Goal: Task Accomplishment & Management: Complete application form

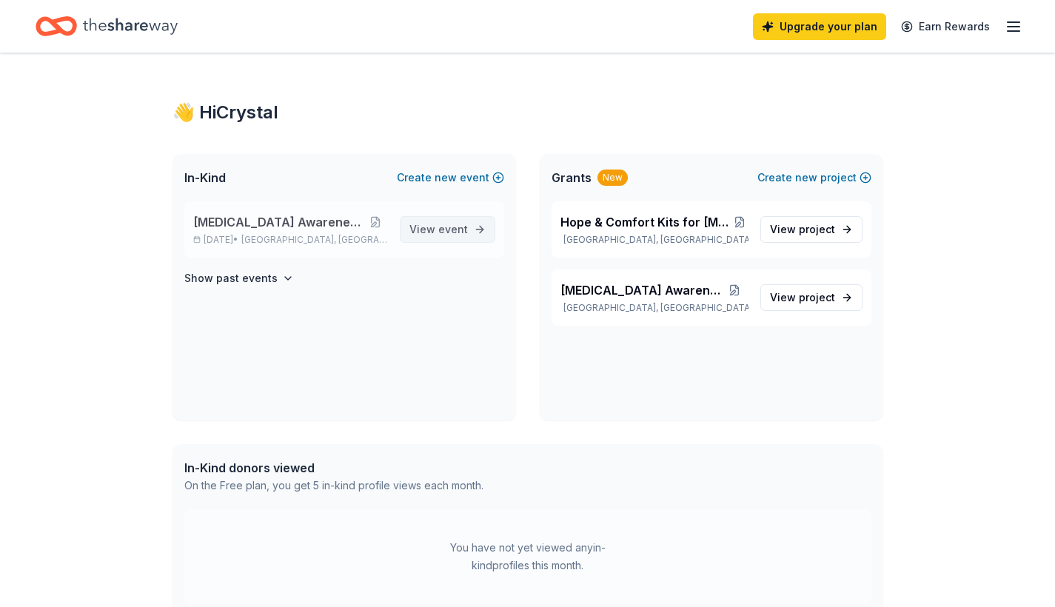
click at [445, 227] on span "event" at bounding box center [453, 229] width 30 height 13
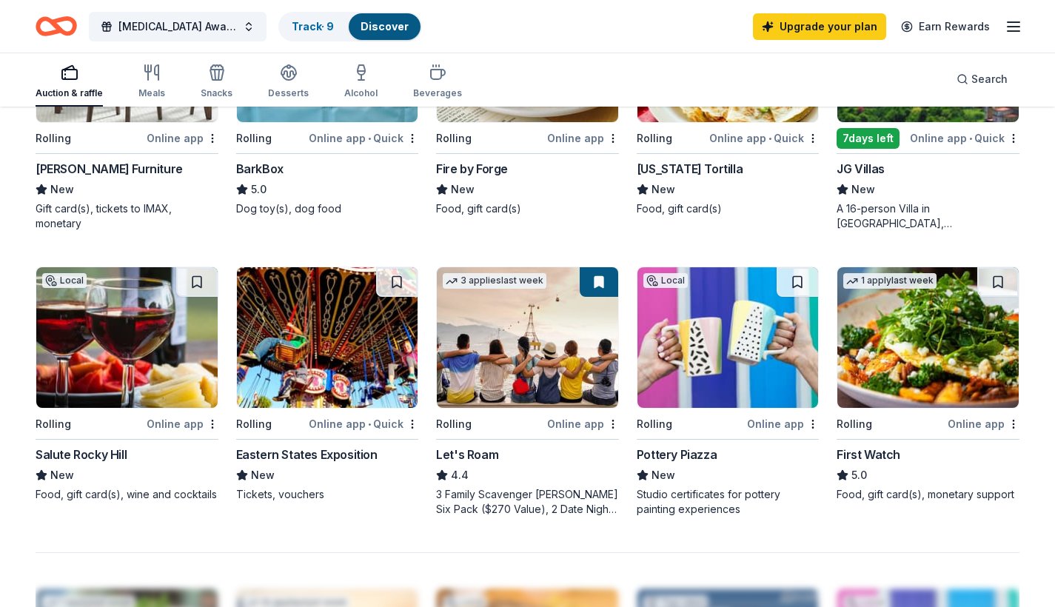
scroll to position [860, 0]
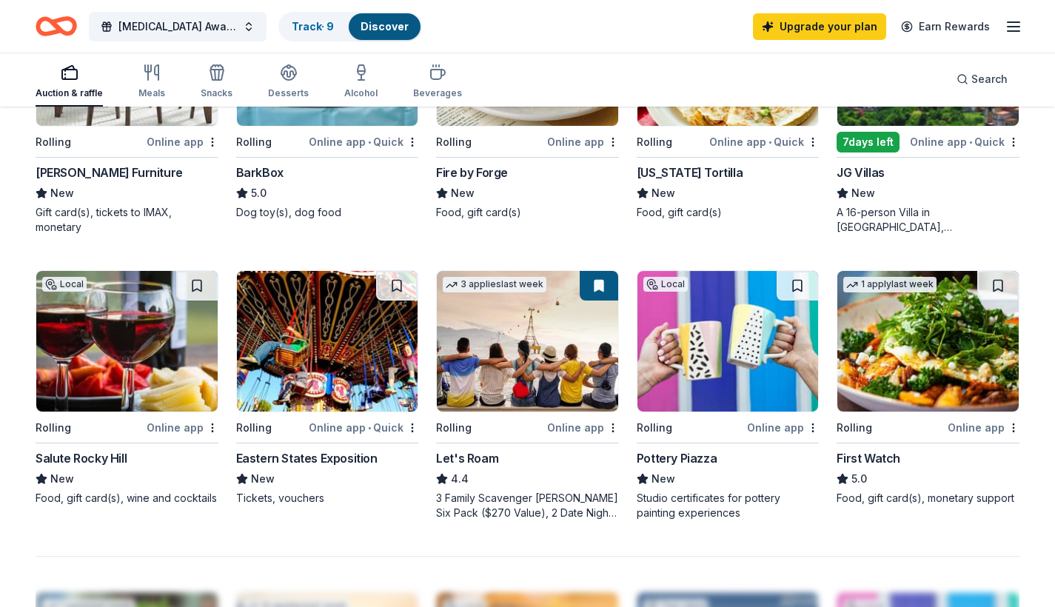
click at [718, 339] on img at bounding box center [728, 341] width 181 height 141
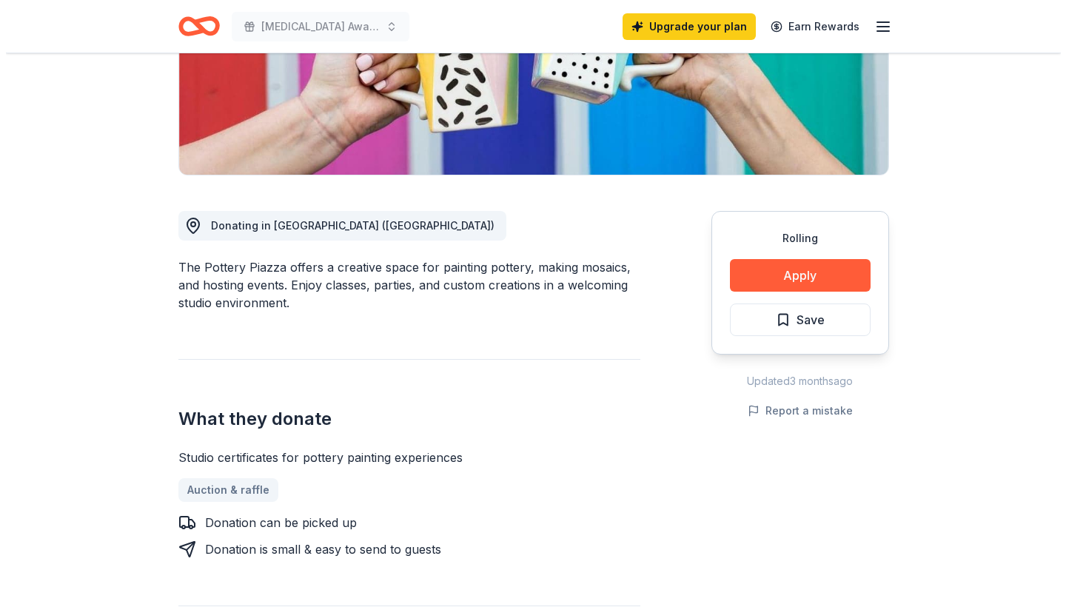
scroll to position [262, 0]
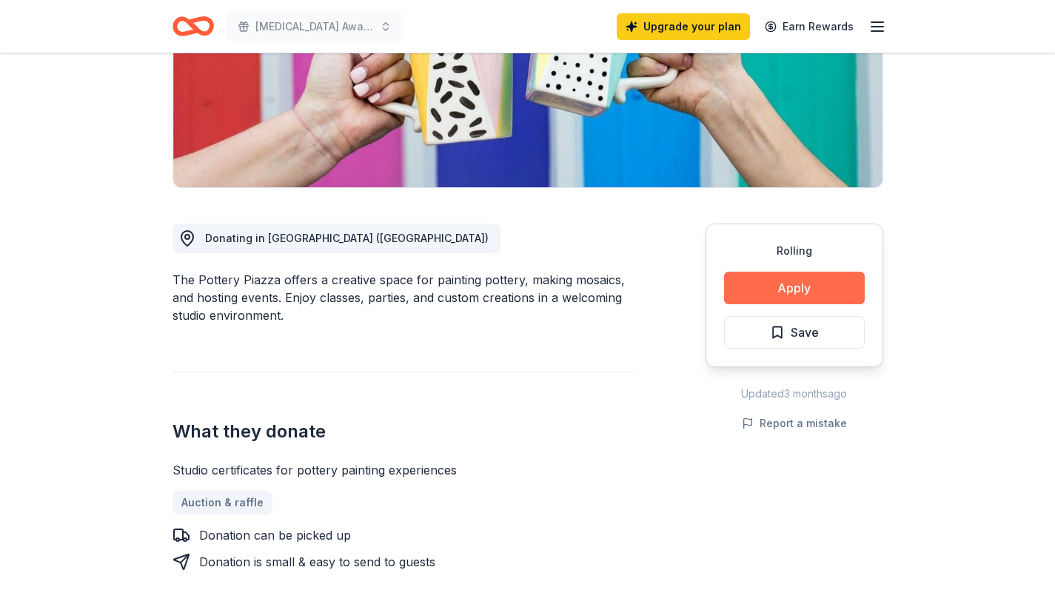
click at [830, 280] on button "Apply" at bounding box center [794, 288] width 141 height 33
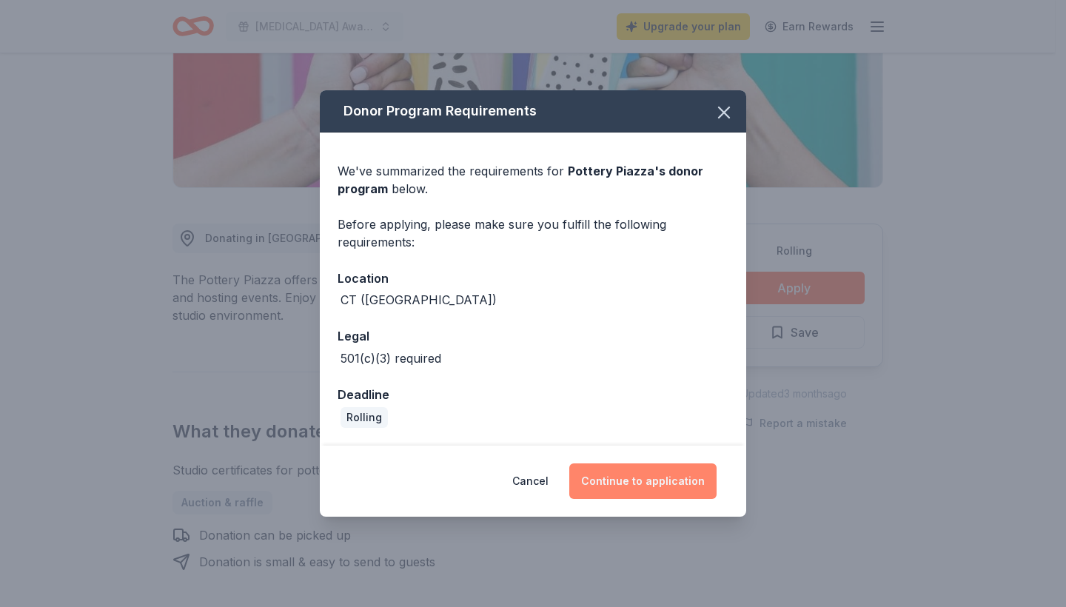
click at [663, 484] on button "Continue to application" at bounding box center [642, 482] width 147 height 36
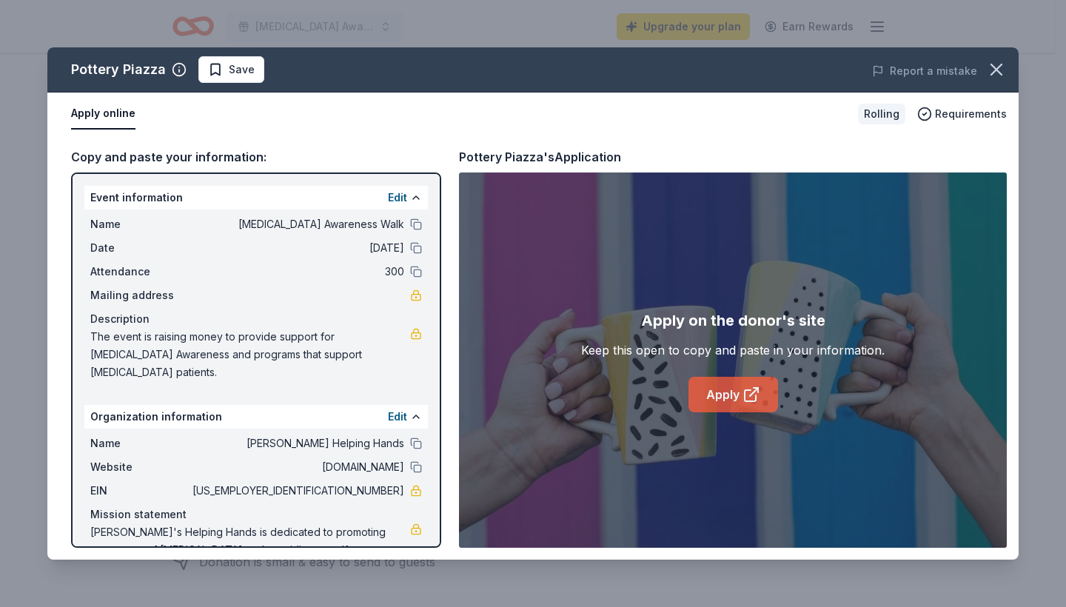
click at [747, 390] on icon at bounding box center [750, 395] width 11 height 11
click at [230, 74] on span "Save" at bounding box center [242, 70] width 26 height 18
click at [252, 65] on html "Ovarian Cancer Awareness Walk Upgrade your plan Earn Rewards Rolling Share Pott…" at bounding box center [533, 41] width 1066 height 607
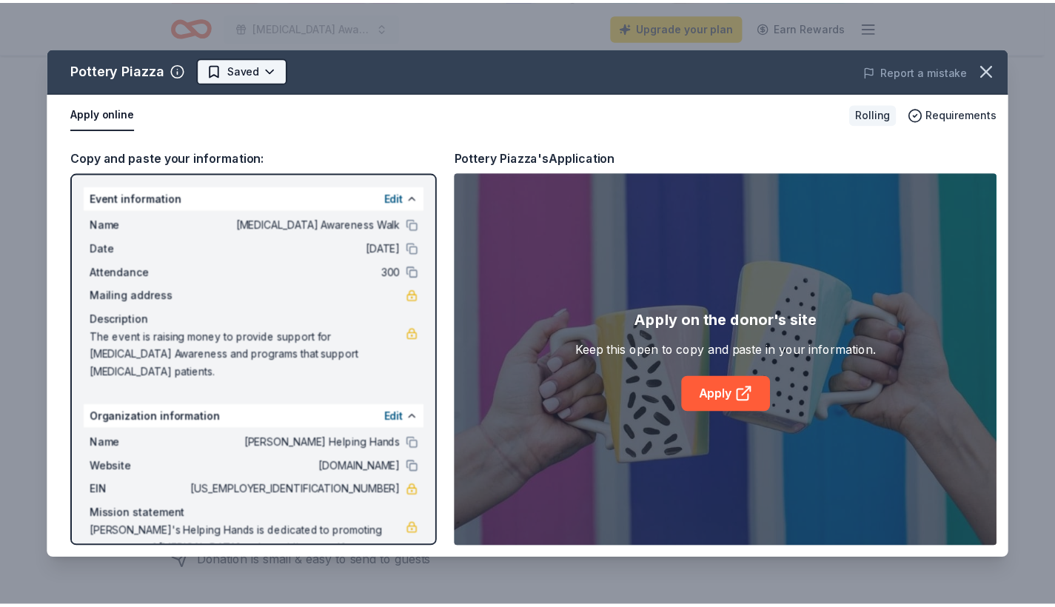
scroll to position [0, 0]
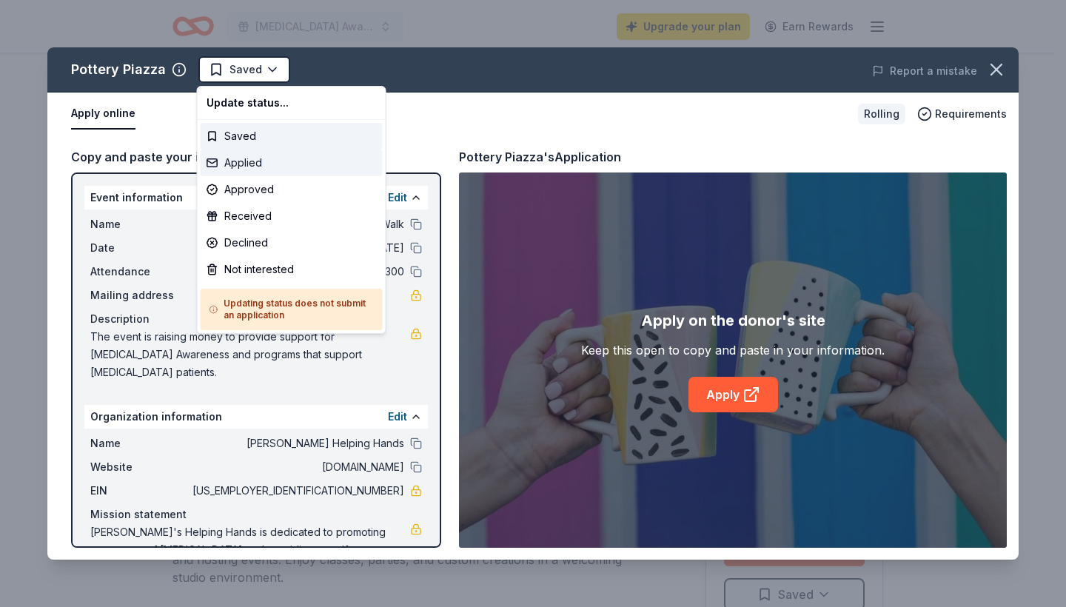
click at [235, 156] on div "Applied" at bounding box center [292, 163] width 182 height 27
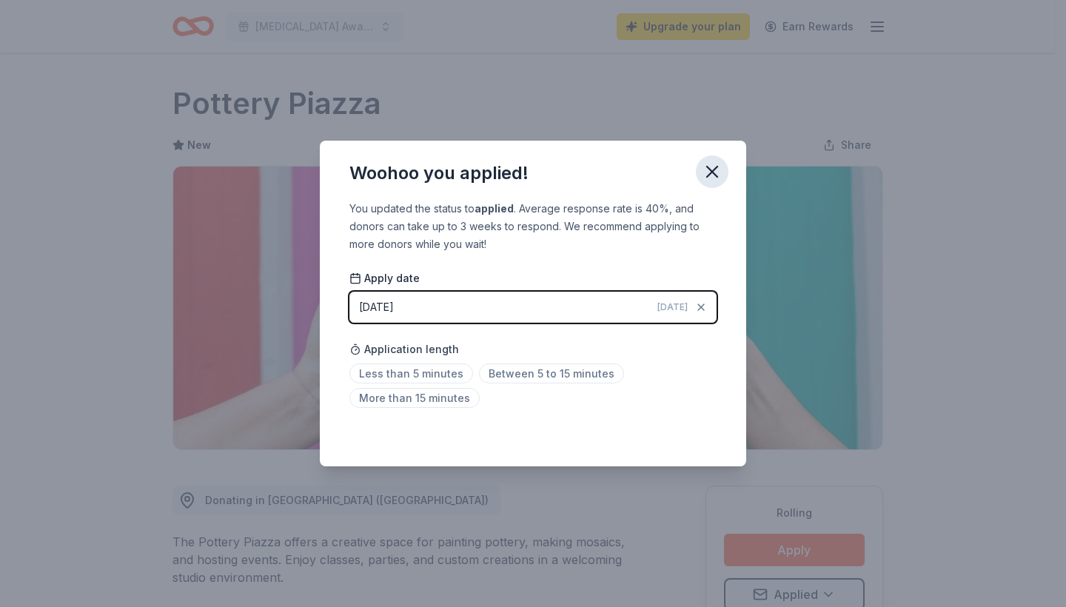
click at [718, 161] on icon "button" at bounding box center [712, 171] width 21 height 21
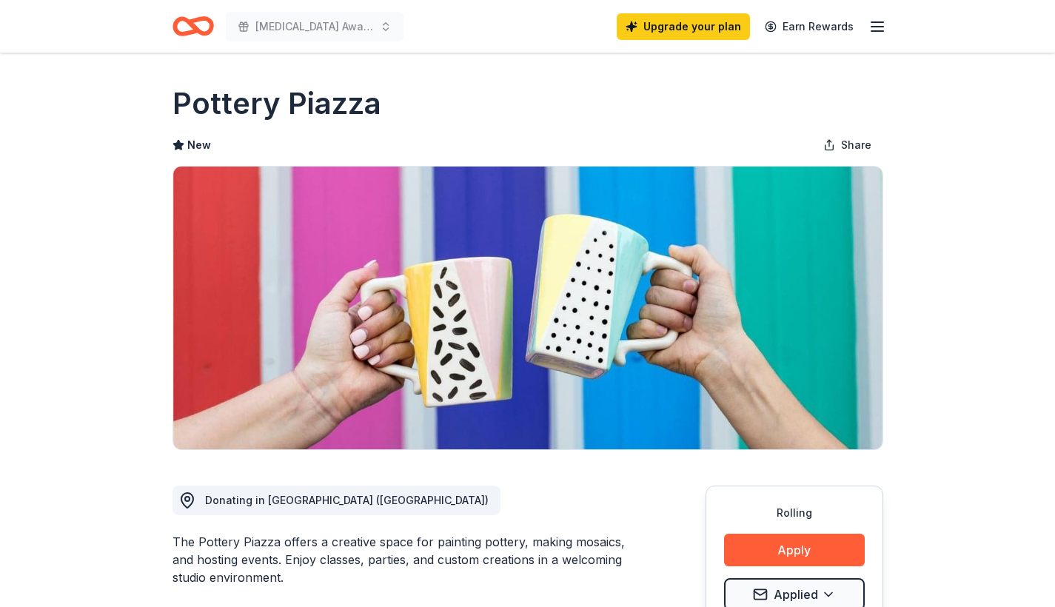
click at [193, 26] on icon "Home" at bounding box center [199, 26] width 23 height 15
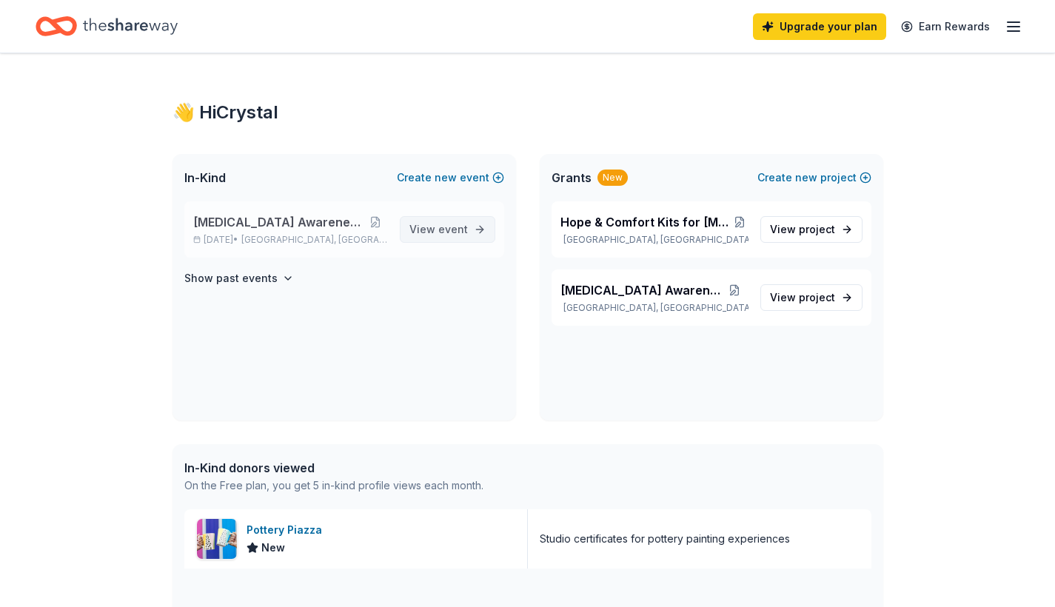
click at [448, 222] on span "View event" at bounding box center [438, 230] width 58 height 18
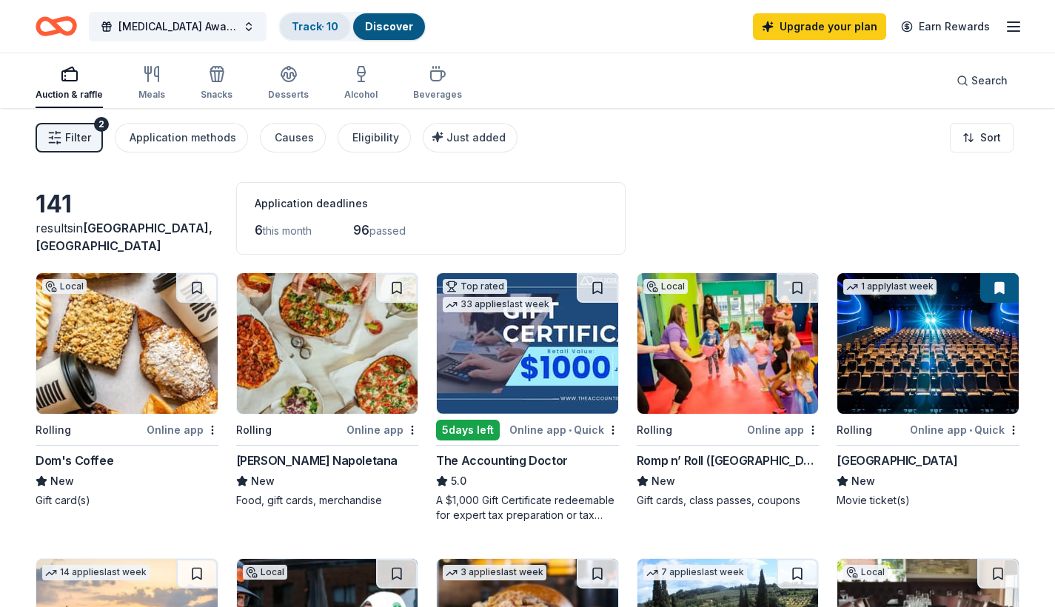
click at [318, 24] on link "Track · 10" at bounding box center [315, 26] width 47 height 13
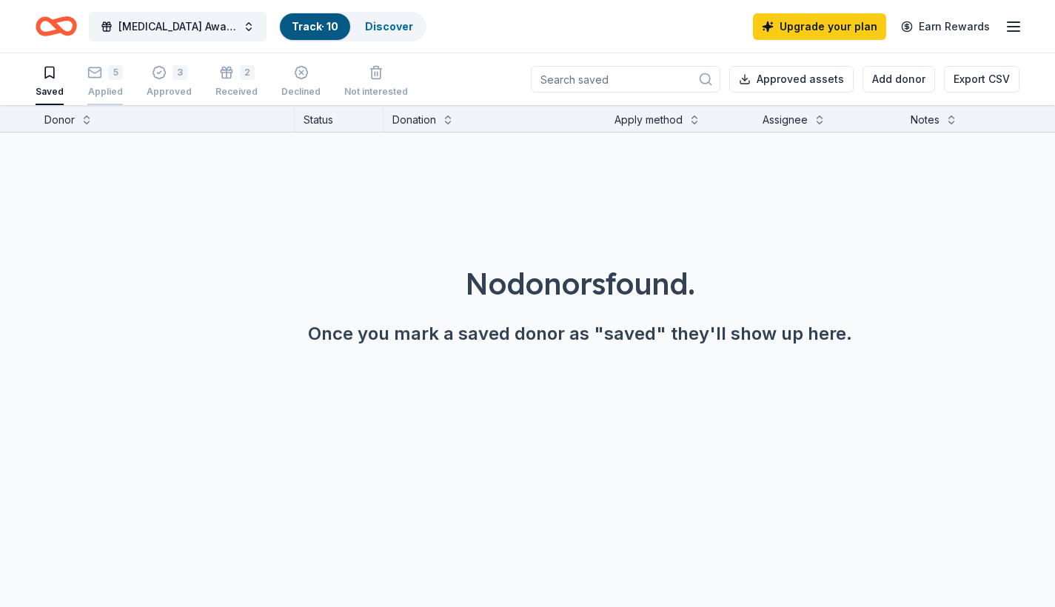
click at [106, 81] on div "5 Applied" at bounding box center [105, 81] width 36 height 33
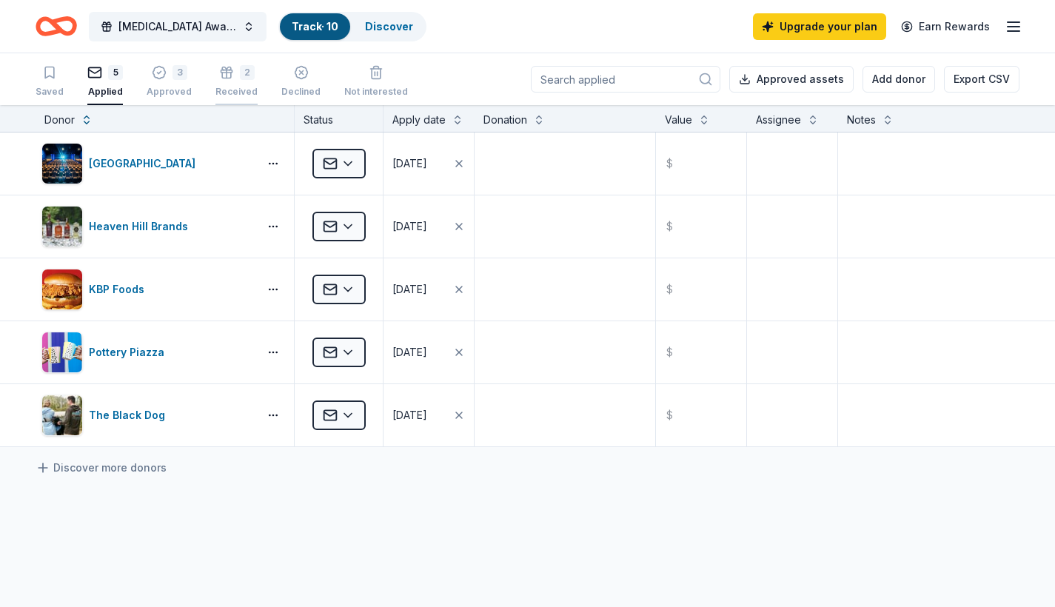
click at [226, 74] on icon "button" at bounding box center [226, 72] width 15 height 15
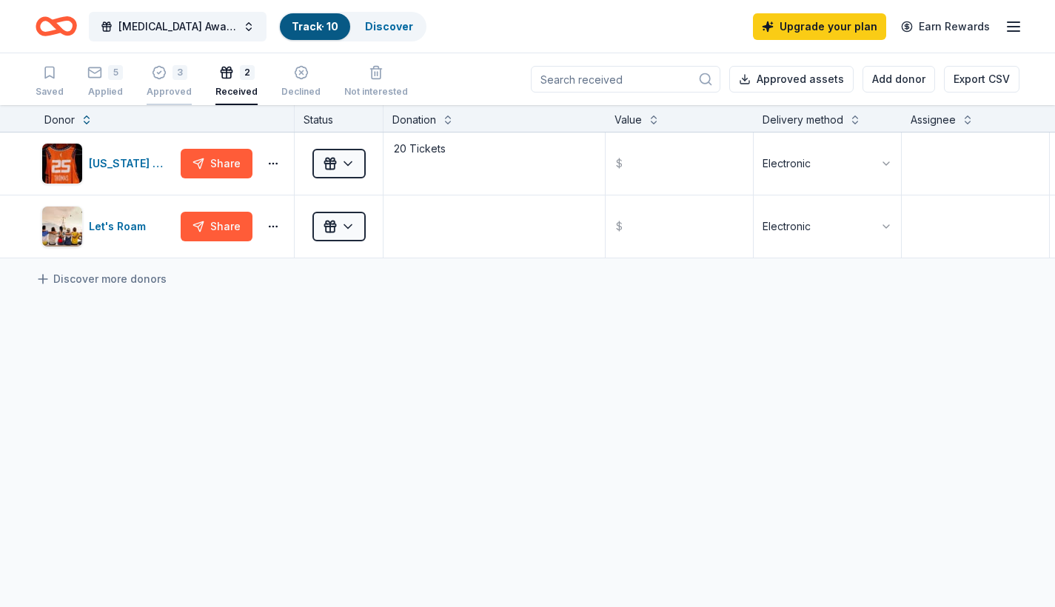
click at [175, 81] on div "3 Approved" at bounding box center [169, 81] width 45 height 33
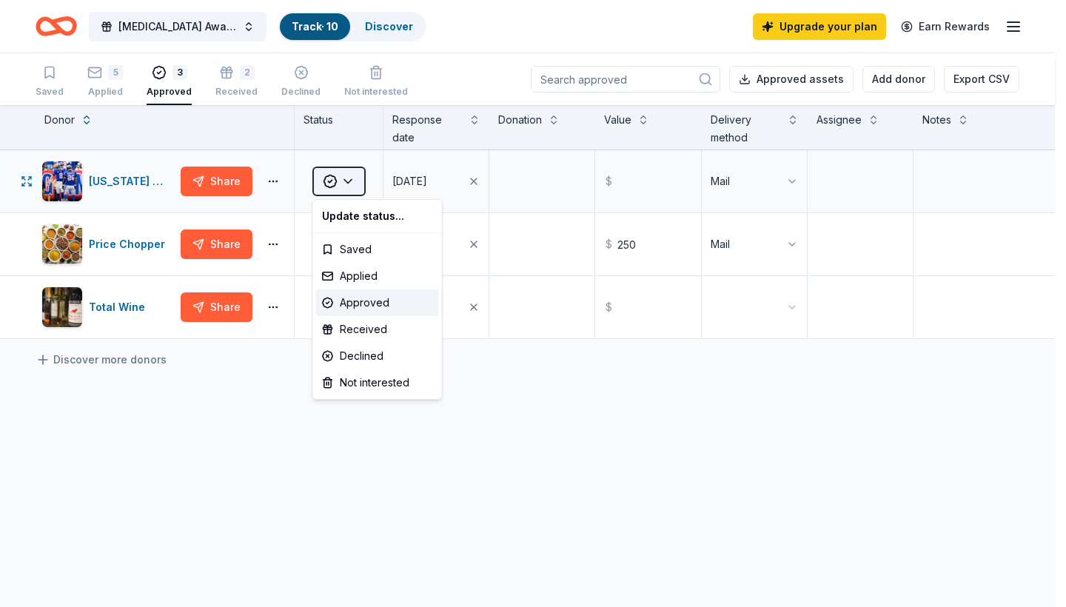
click at [336, 175] on html "Ovarian Cancer Awareness Walk Track · 10 Discover Upgrade your plan Earn Reward…" at bounding box center [533, 303] width 1066 height 607
click at [343, 321] on div "Received" at bounding box center [377, 329] width 123 height 27
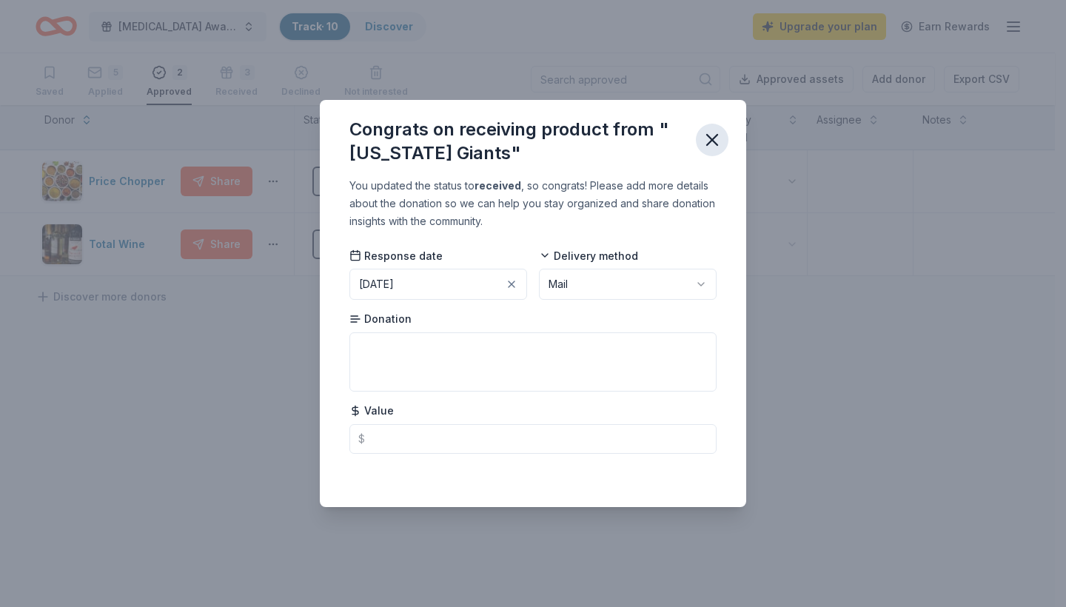
click at [713, 139] on icon "button" at bounding box center [712, 140] width 10 height 10
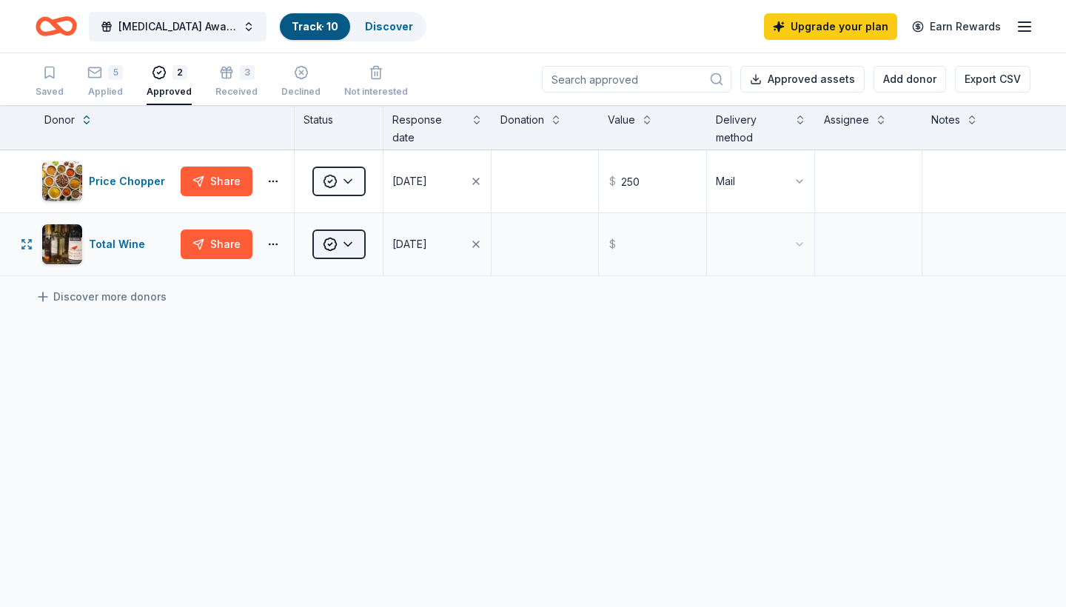
click at [331, 243] on html "Ovarian Cancer Awareness Walk Track · 10 Discover Upgrade your plan Earn Reward…" at bounding box center [533, 303] width 1066 height 607
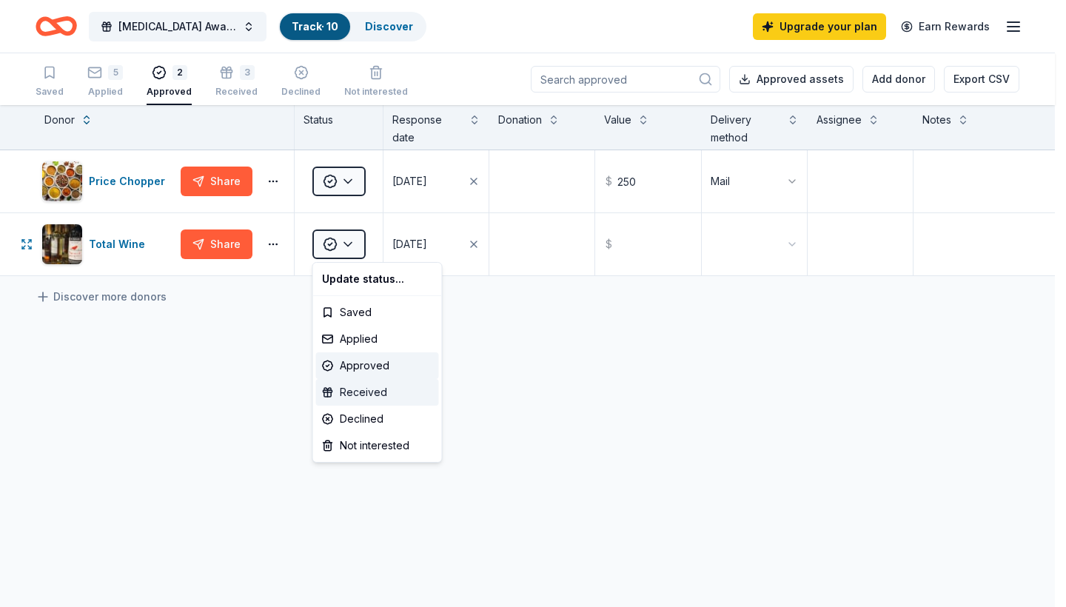
click at [359, 392] on div "Received" at bounding box center [377, 392] width 123 height 27
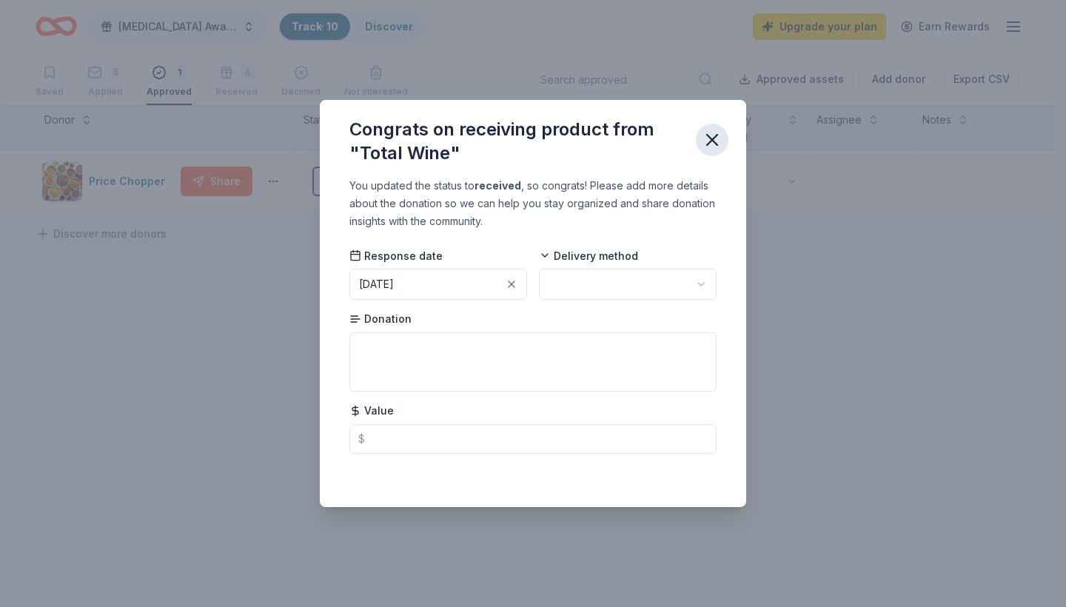
click at [717, 141] on icon "button" at bounding box center [712, 140] width 21 height 21
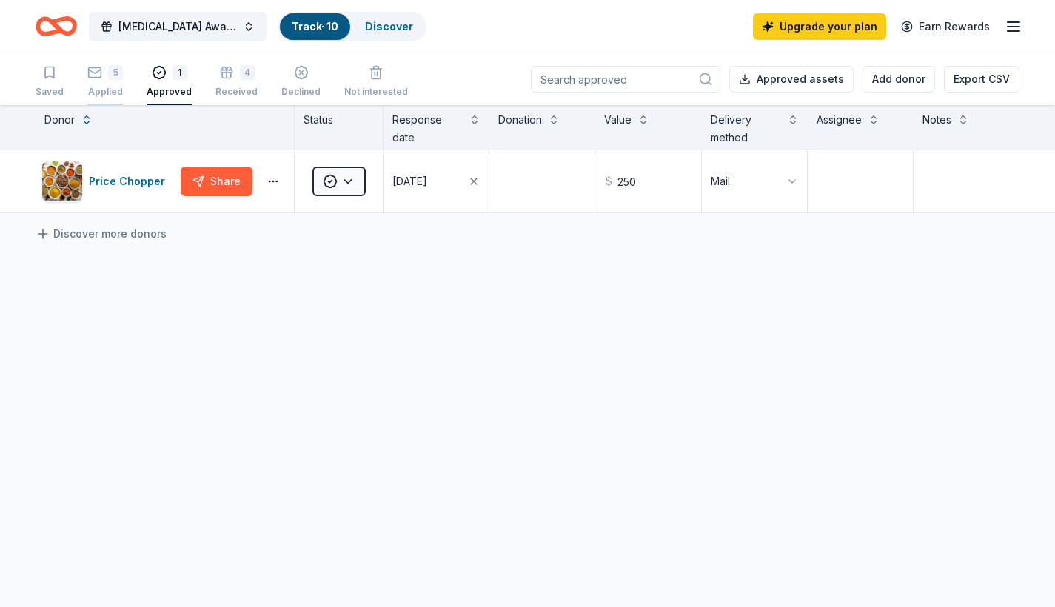
click at [104, 73] on div "5" at bounding box center [105, 72] width 36 height 15
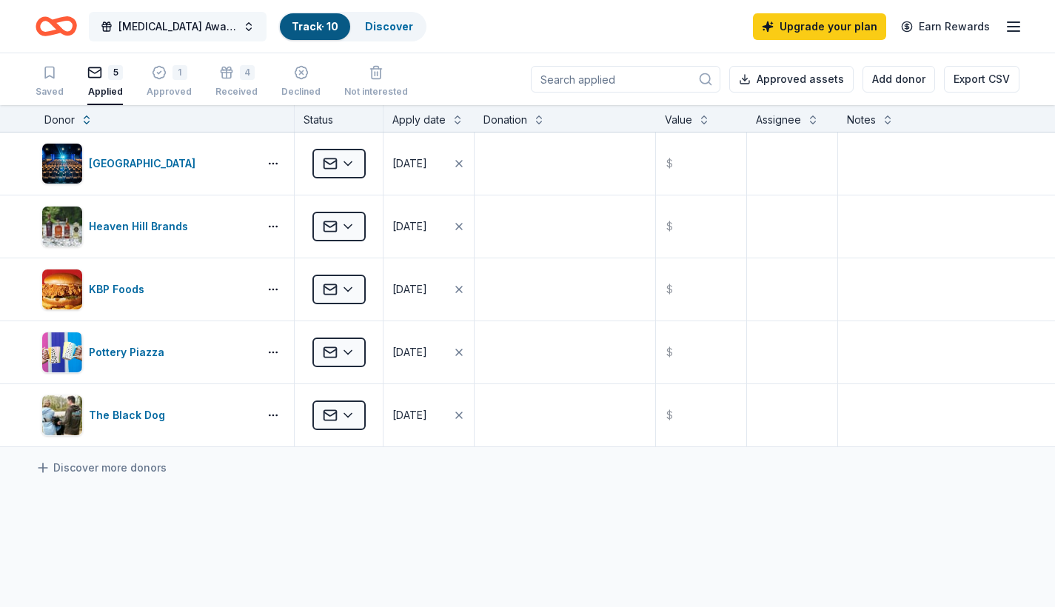
click at [133, 21] on span "[MEDICAL_DATA] Awareness Walk" at bounding box center [177, 27] width 118 height 18
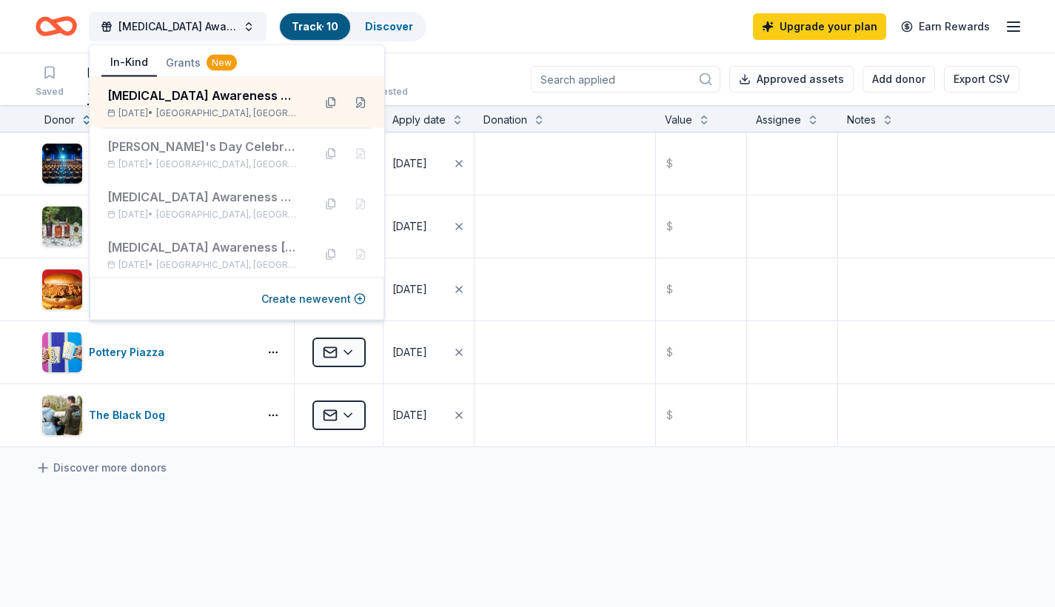
click at [60, 21] on icon "Home" at bounding box center [63, 26] width 23 height 15
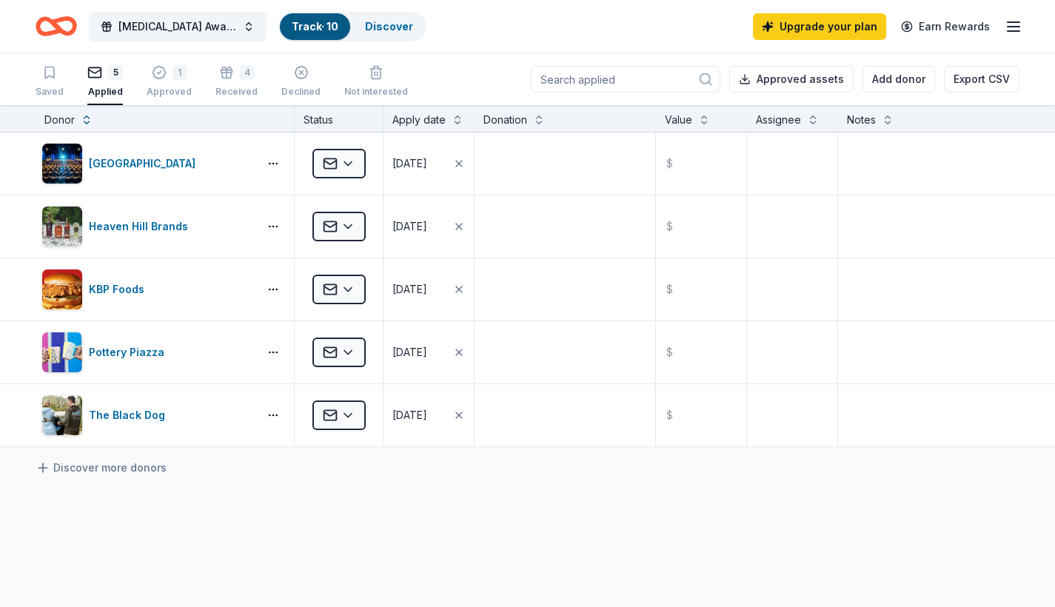
click at [60, 21] on icon "Home" at bounding box center [63, 26] width 23 height 15
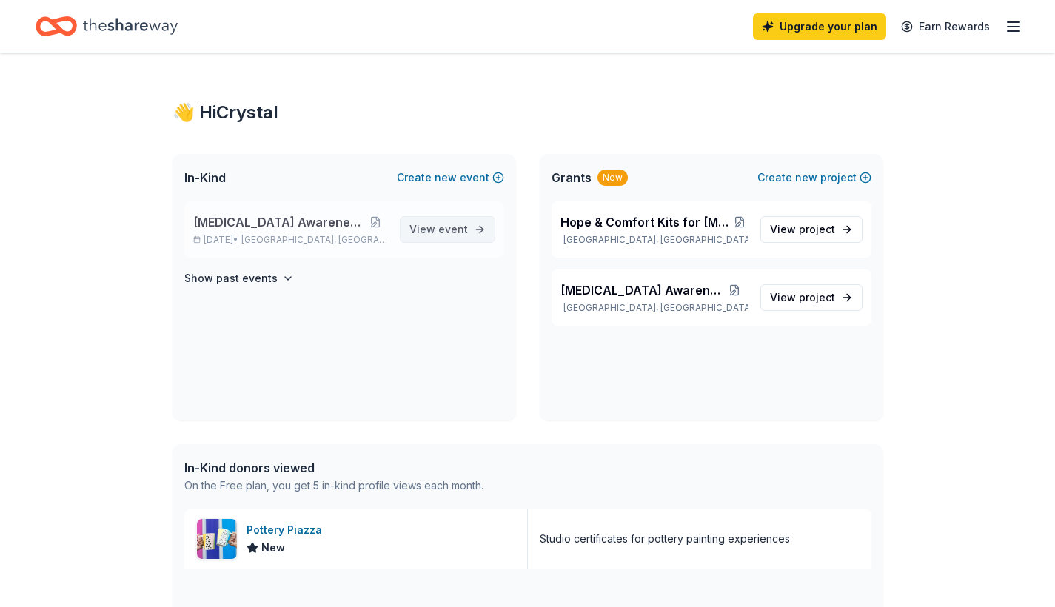
click at [455, 232] on span "event" at bounding box center [453, 229] width 30 height 13
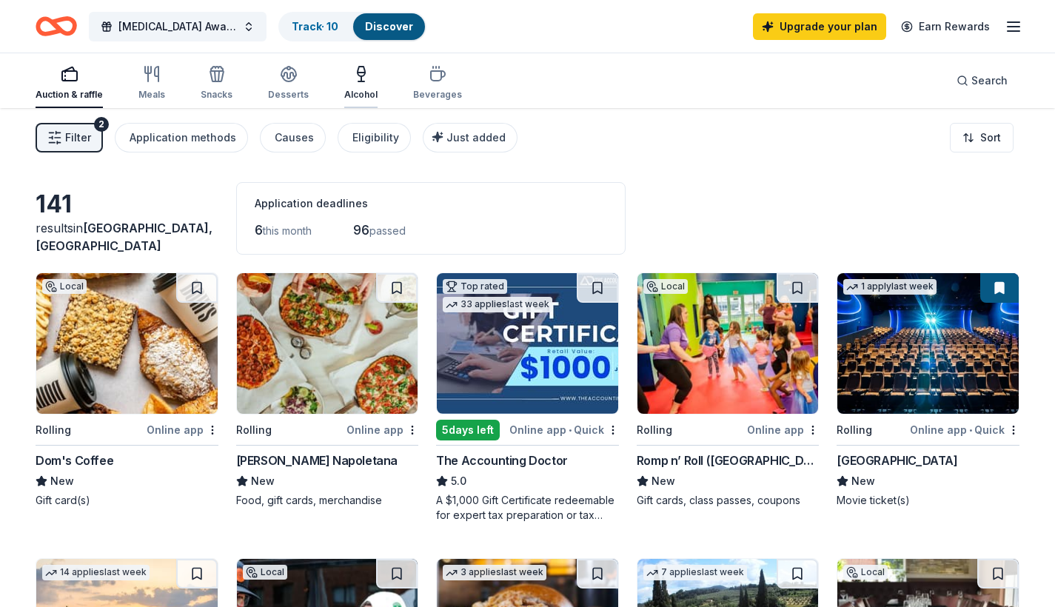
click at [354, 84] on div "Alcohol" at bounding box center [360, 83] width 33 height 36
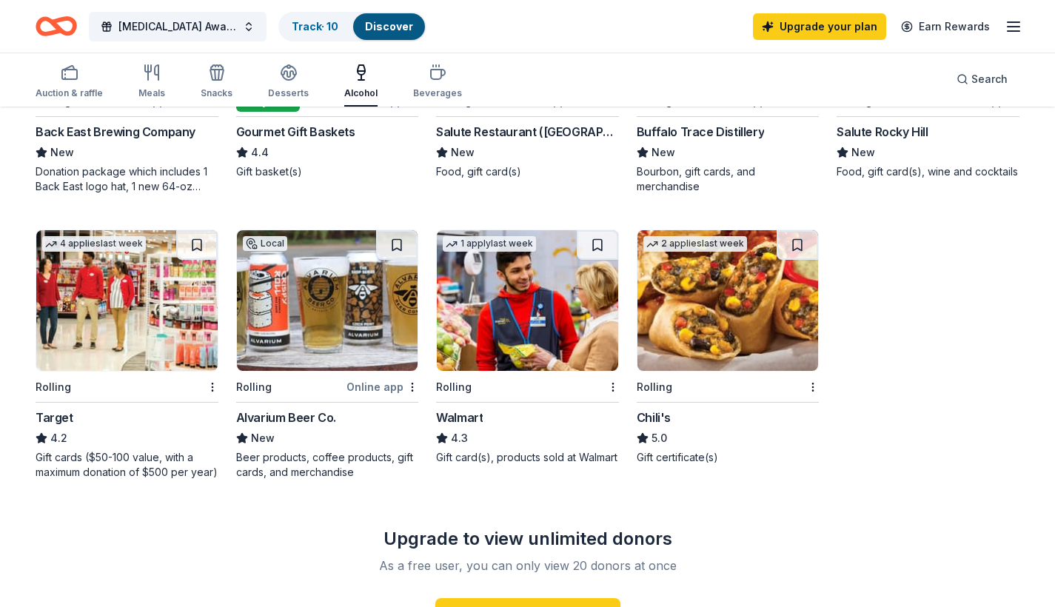
scroll to position [357, 0]
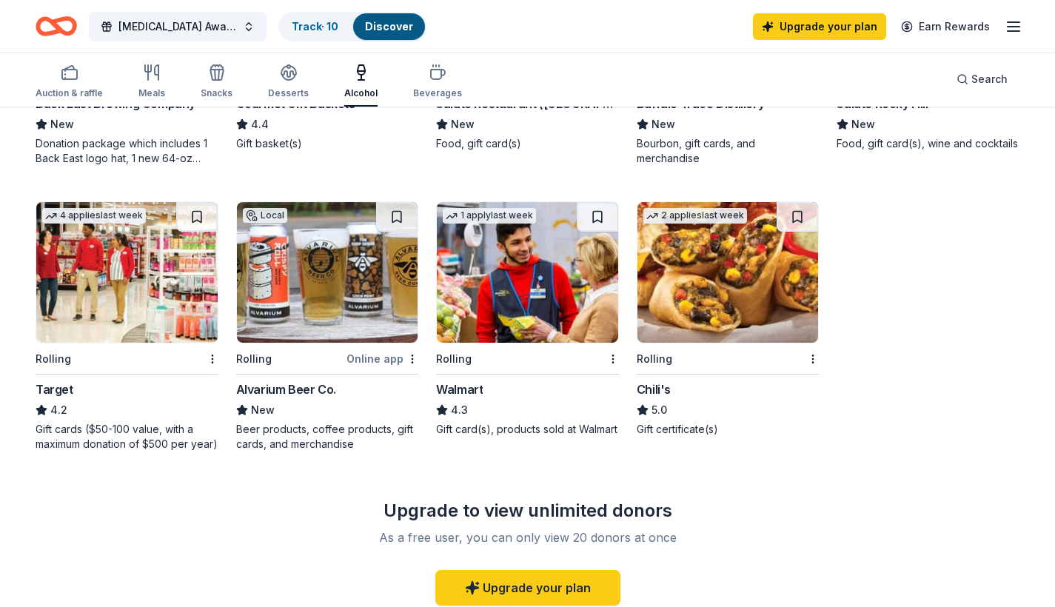
click at [111, 316] on img at bounding box center [126, 272] width 181 height 141
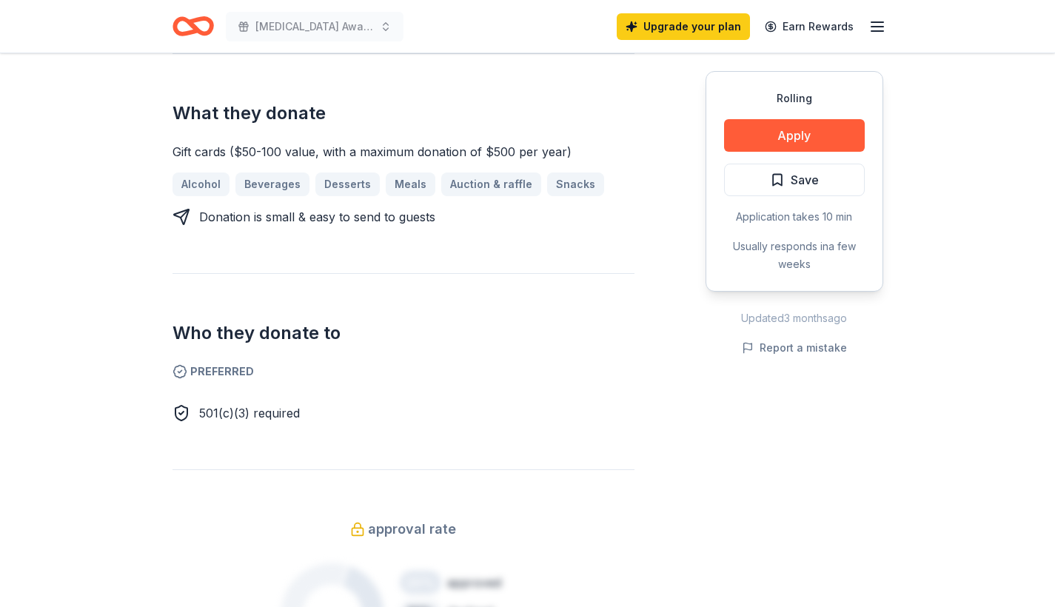
scroll to position [586, 0]
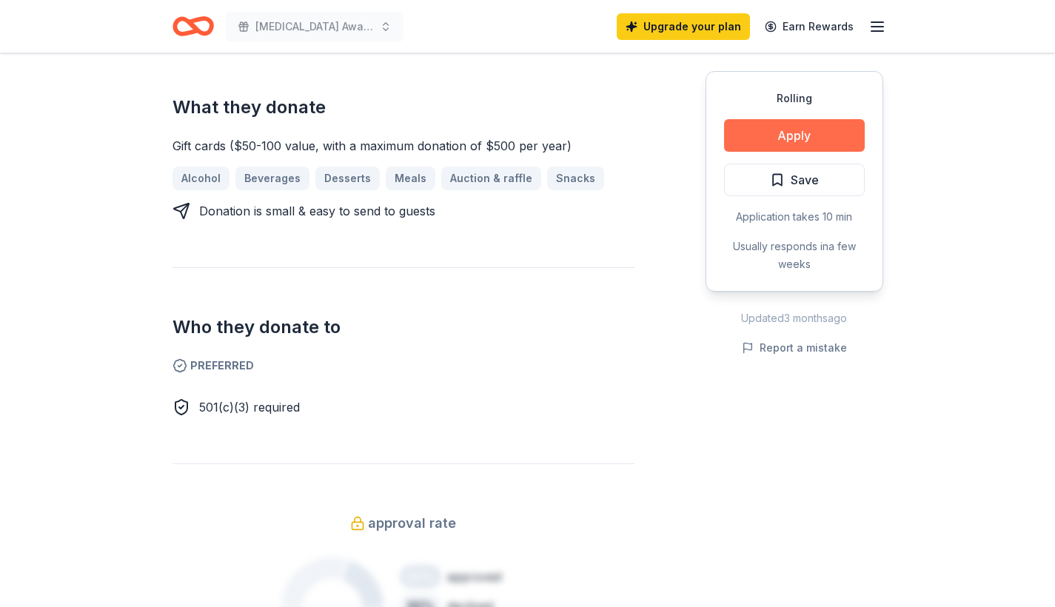
click at [777, 134] on button "Apply" at bounding box center [794, 135] width 141 height 33
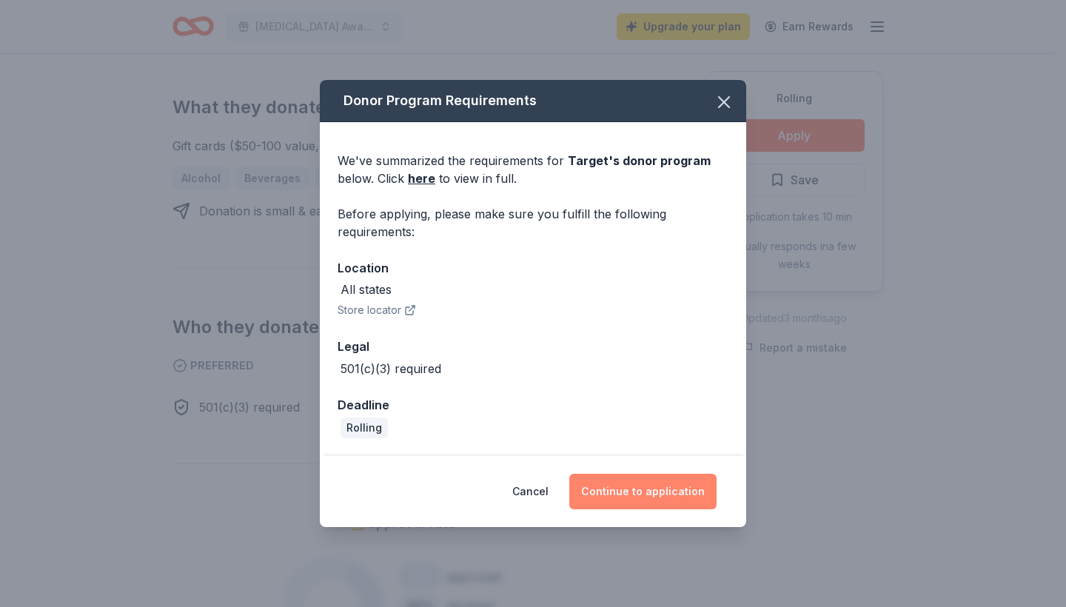
click at [649, 485] on button "Continue to application" at bounding box center [642, 492] width 147 height 36
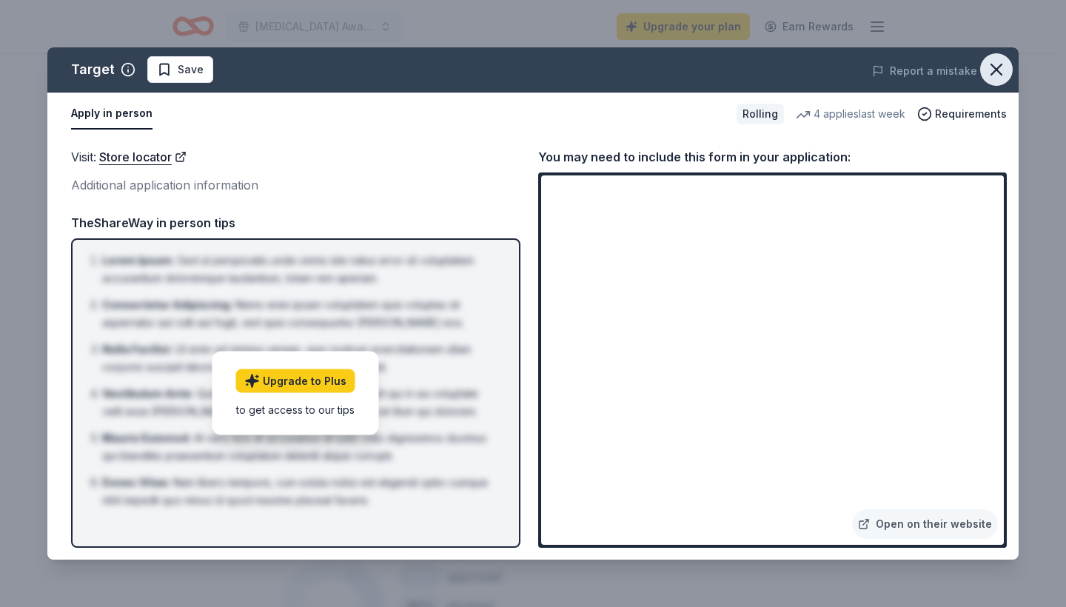
click at [996, 69] on icon "button" at bounding box center [996, 69] width 10 height 10
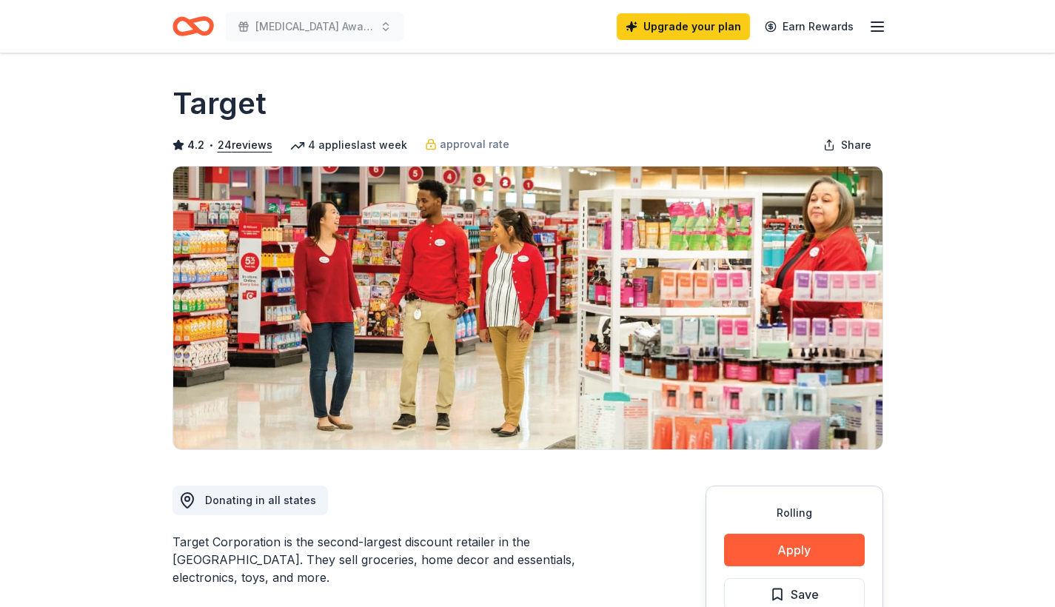
scroll to position [0, 0]
click at [200, 27] on icon "Home" at bounding box center [193, 26] width 41 height 35
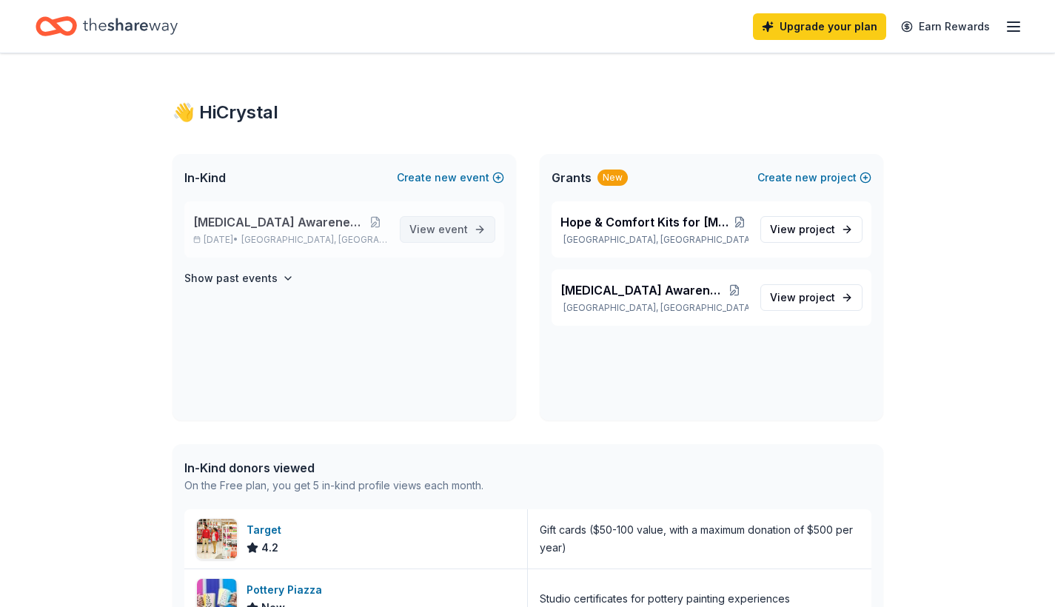
click at [449, 222] on span "View event" at bounding box center [438, 230] width 58 height 18
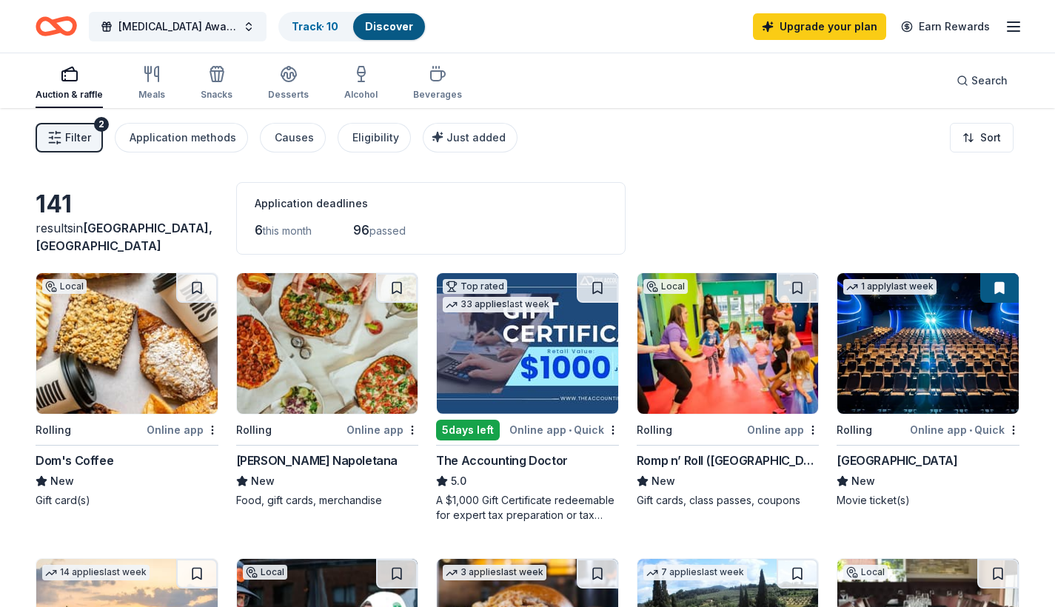
click at [351, 355] on img at bounding box center [327, 343] width 181 height 141
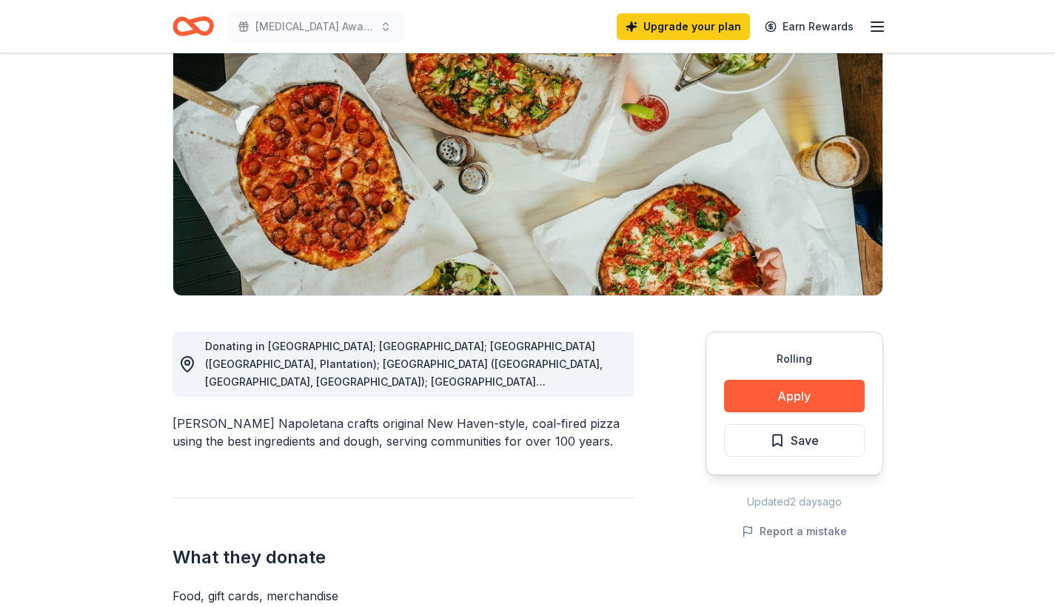
scroll to position [167, 0]
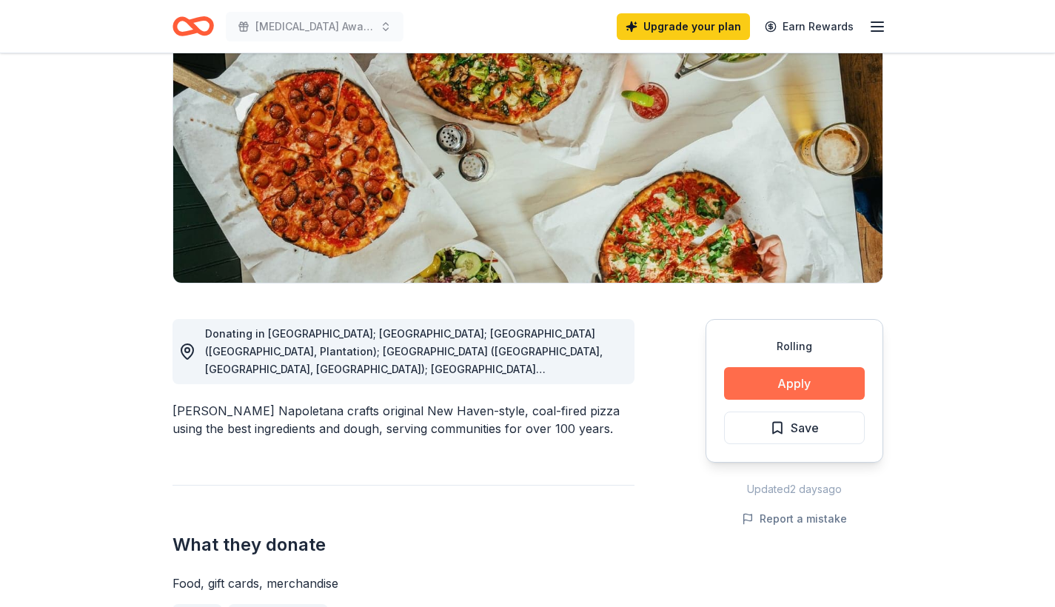
click at [798, 384] on button "Apply" at bounding box center [794, 383] width 141 height 33
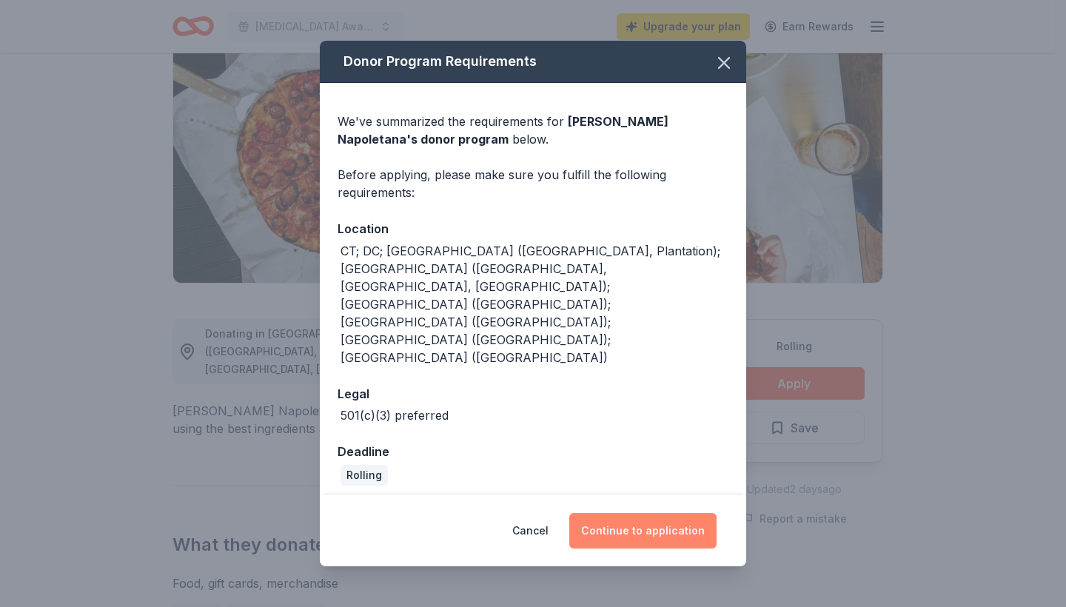
click at [672, 513] on button "Continue to application" at bounding box center [642, 531] width 147 height 36
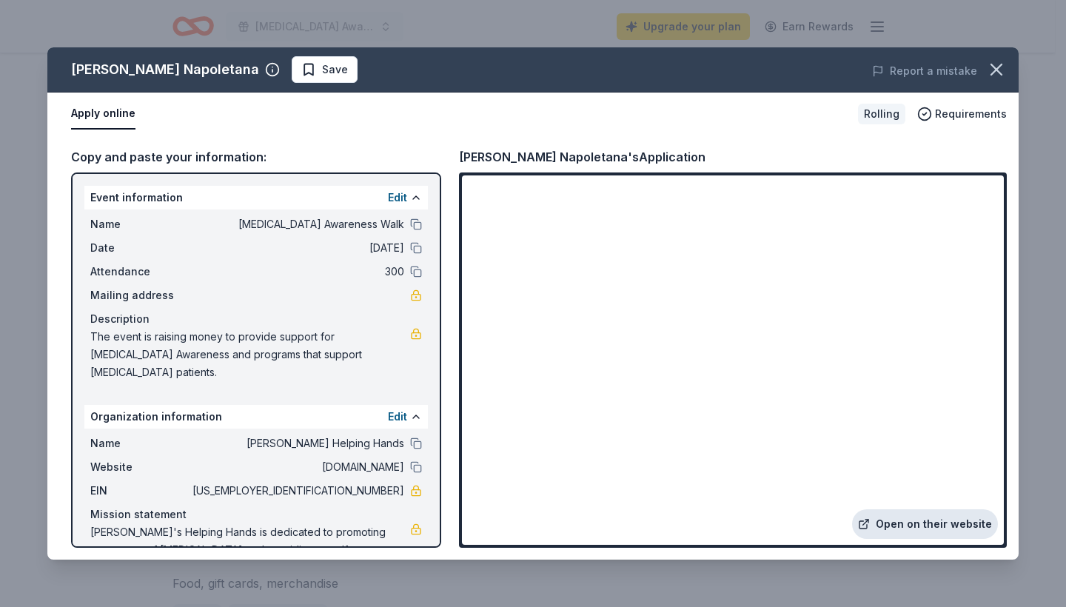
click at [905, 528] on link "Open on their website" at bounding box center [925, 524] width 146 height 30
click at [345, 70] on span "Save" at bounding box center [335, 70] width 26 height 18
click at [998, 66] on icon "button" at bounding box center [996, 69] width 21 height 21
